Goal: Task Accomplishment & Management: Manage account settings

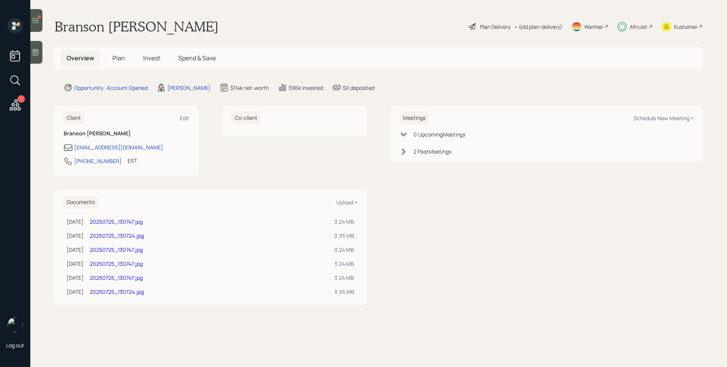
click at [149, 60] on span "Invest" at bounding box center [151, 58] width 17 height 8
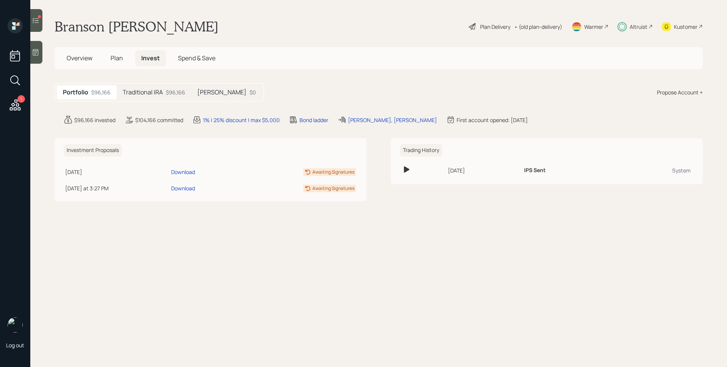
click at [210, 85] on div "[PERSON_NAME] $0" at bounding box center [226, 92] width 71 height 14
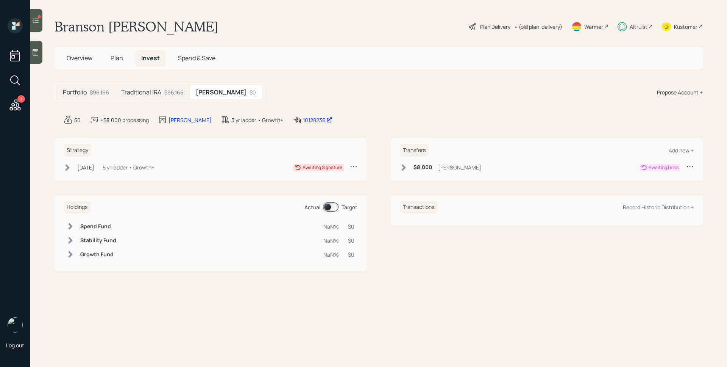
click at [112, 58] on span "Plan" at bounding box center [117, 58] width 12 height 8
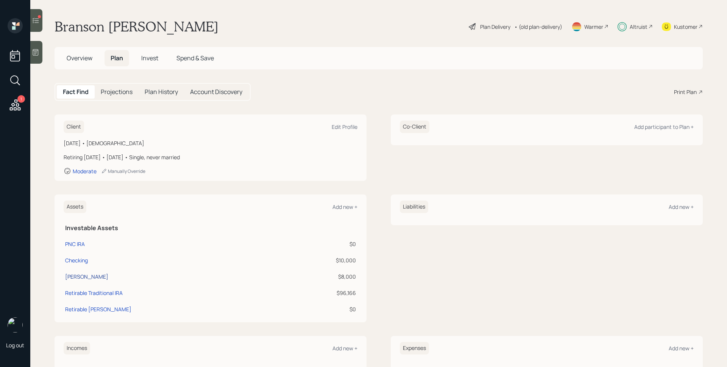
click at [81, 275] on div "[PERSON_NAME]" at bounding box center [86, 276] width 43 height 8
select select "roth_ira"
select select "balanced"
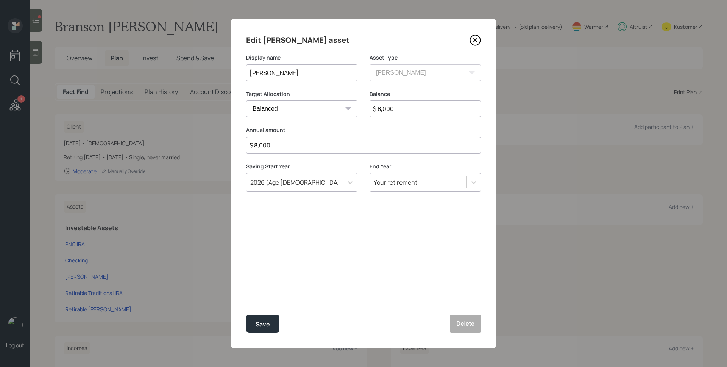
drag, startPoint x: 472, startPoint y: 38, endPoint x: 252, endPoint y: 215, distance: 282.5
click at [472, 38] on icon at bounding box center [475, 39] width 11 height 11
